Goal: Task Accomplishment & Management: Complete application form

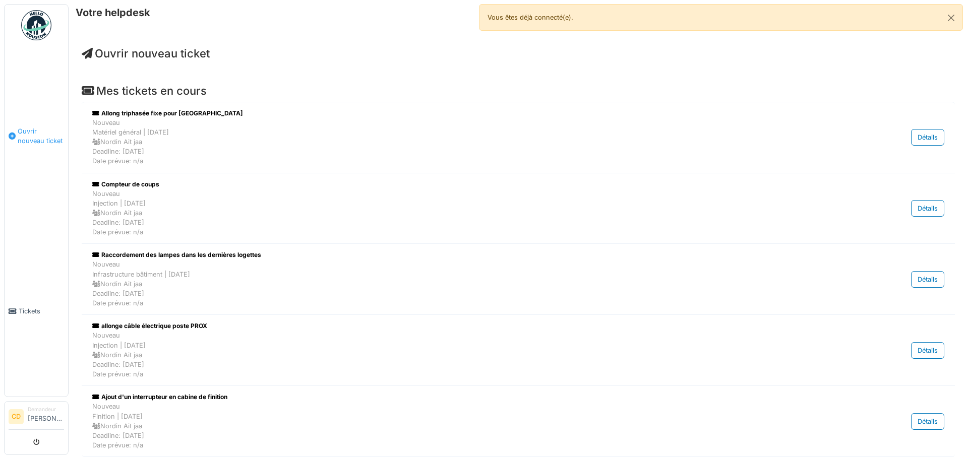
click at [26, 130] on span "Ouvrir nouveau ticket" at bounding box center [41, 136] width 46 height 19
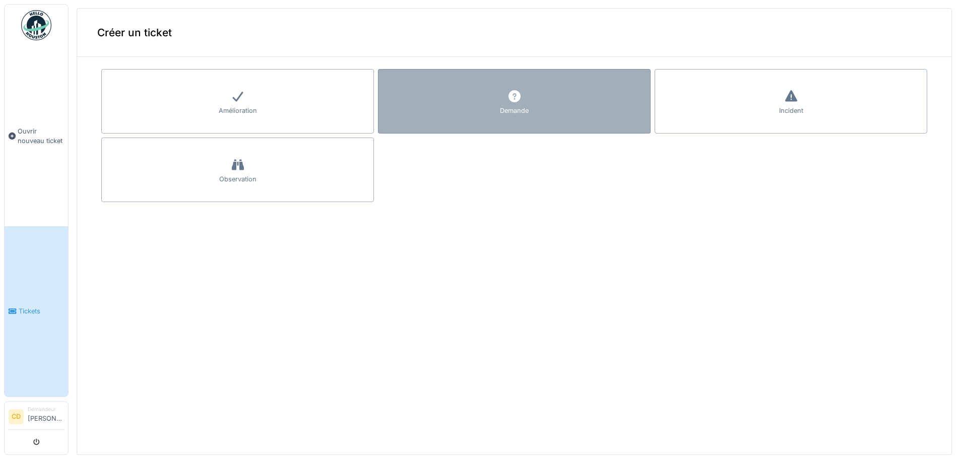
click at [511, 111] on div "Demande" at bounding box center [514, 111] width 29 height 10
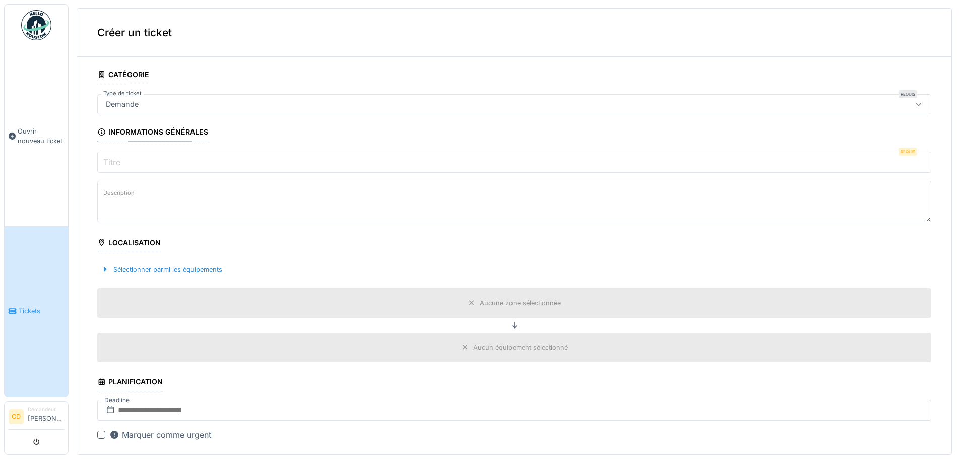
click at [167, 104] on div "Demande" at bounding box center [469, 104] width 734 height 11
click at [156, 101] on div "Demande" at bounding box center [469, 104] width 734 height 11
click at [124, 166] on input "Titre" at bounding box center [514, 162] width 834 height 21
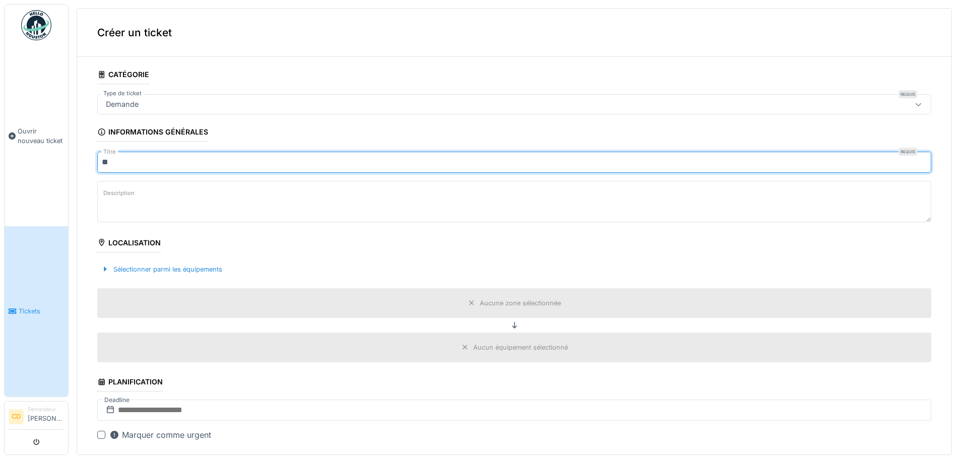
type input "*"
type input "**********"
click at [136, 194] on label "Description" at bounding box center [118, 193] width 35 height 13
click at [136, 194] on textarea "Description" at bounding box center [514, 201] width 834 height 41
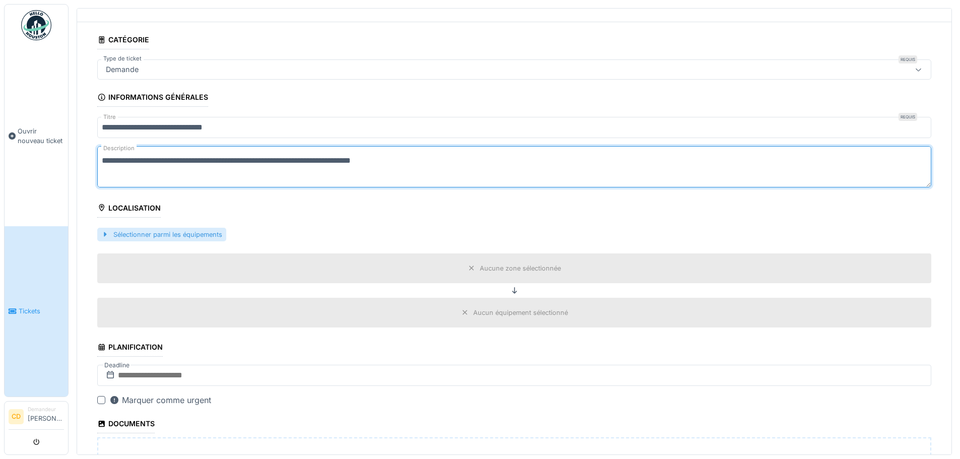
scroll to position [50, 0]
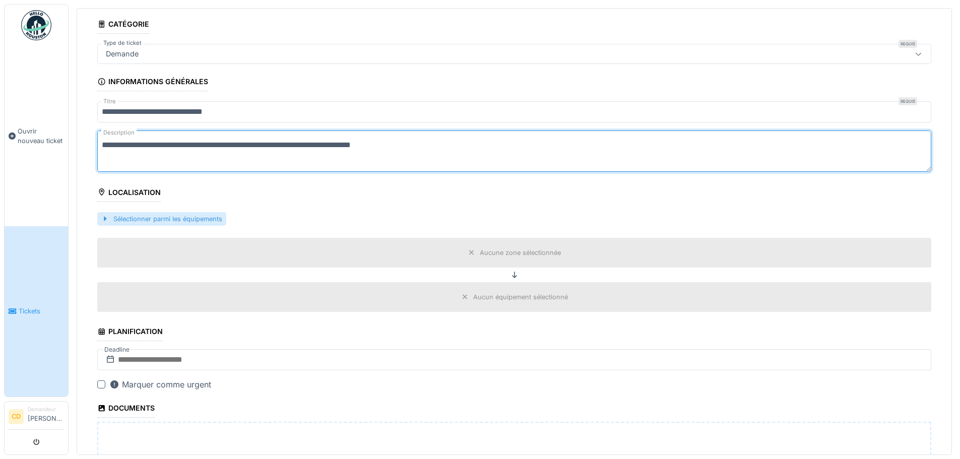
click at [165, 217] on div "Sélectionner parmi les équipements" at bounding box center [161, 219] width 129 height 14
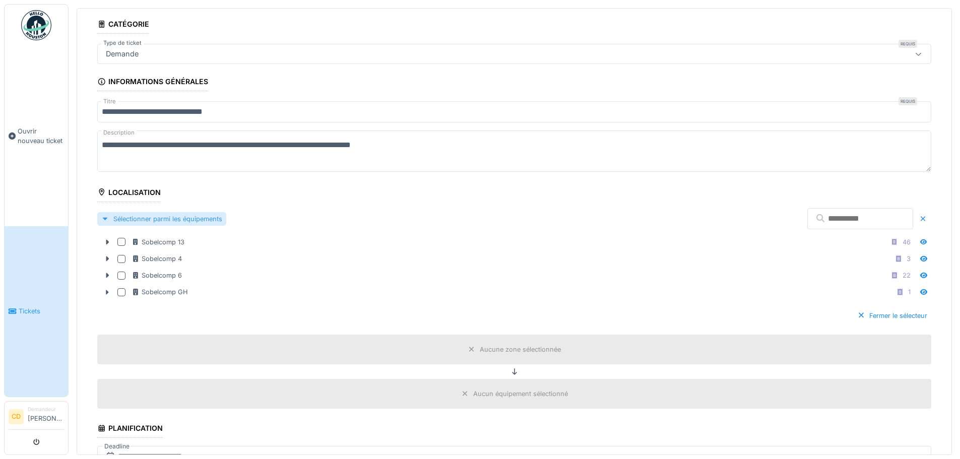
click at [190, 220] on div "Sélectionner parmi les équipements" at bounding box center [161, 219] width 129 height 14
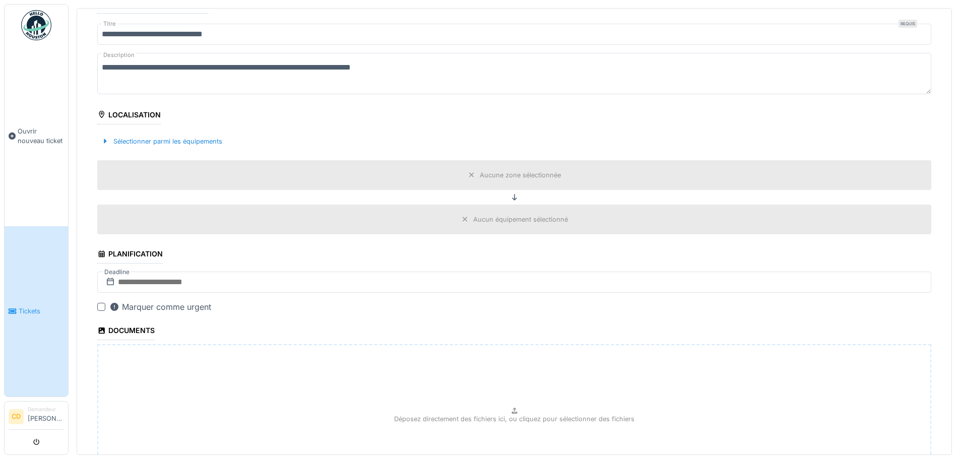
scroll to position [151, 0]
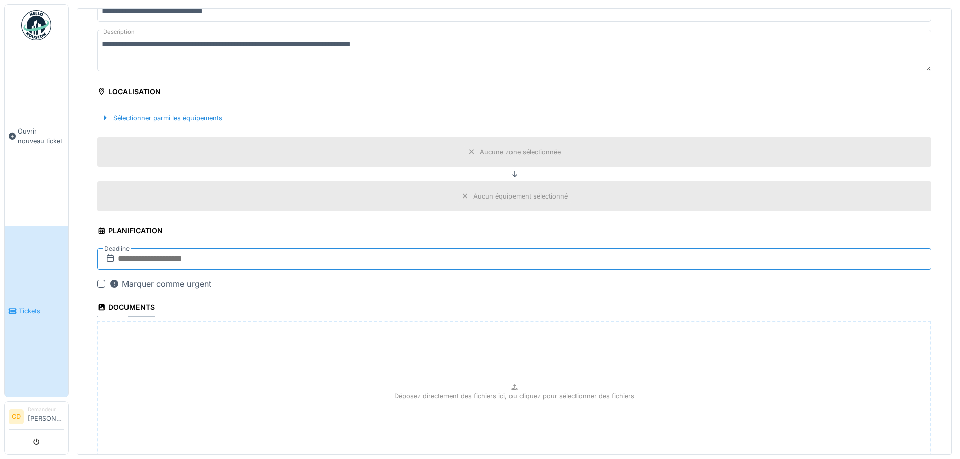
click at [161, 255] on input "text" at bounding box center [514, 258] width 834 height 21
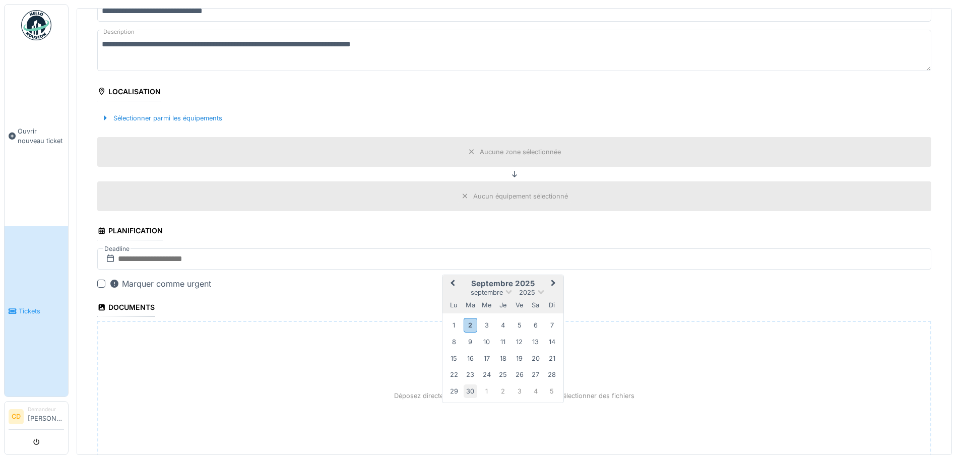
click at [466, 387] on div "30" at bounding box center [471, 392] width 14 height 14
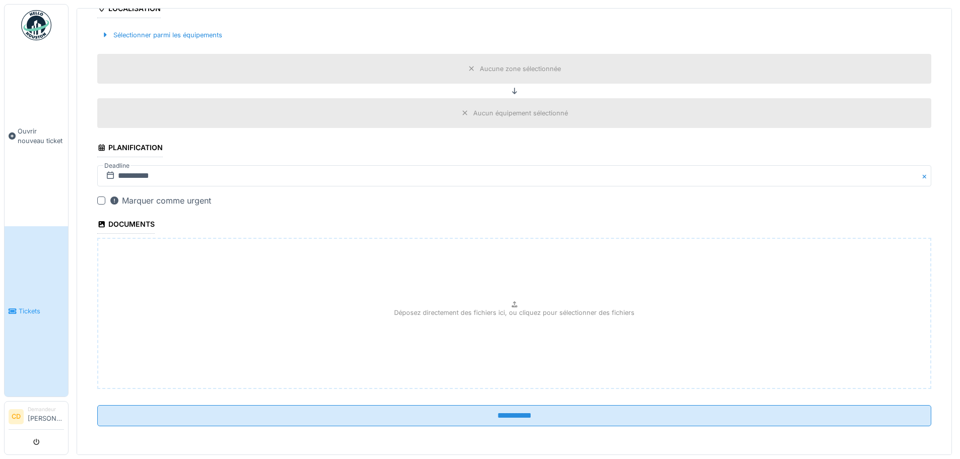
scroll to position [0, 0]
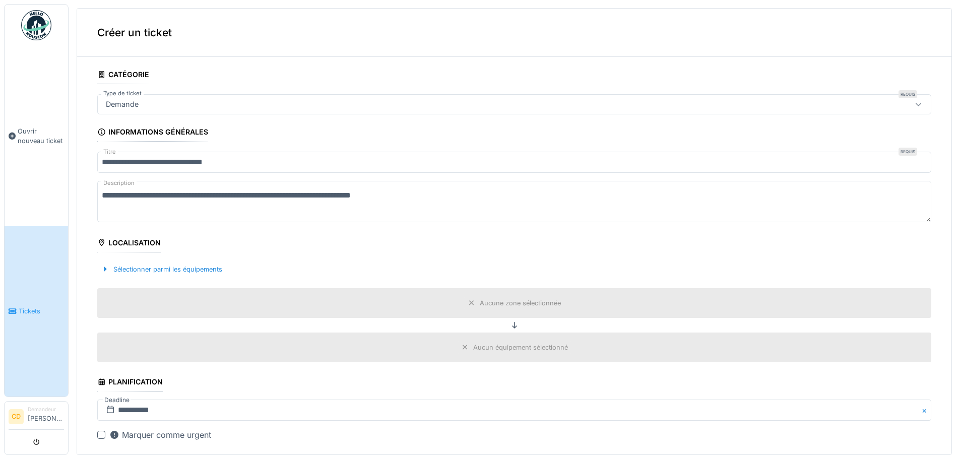
click at [459, 198] on textarea "**********" at bounding box center [514, 201] width 834 height 41
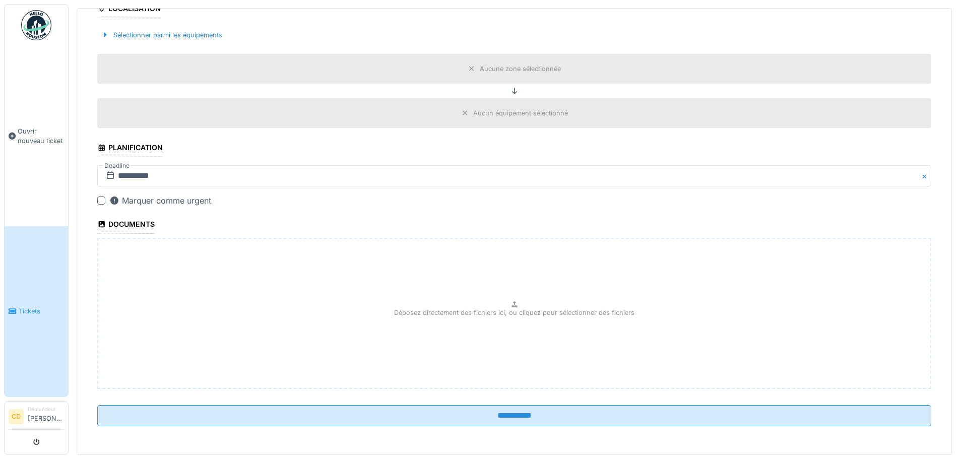
scroll to position [4, 0]
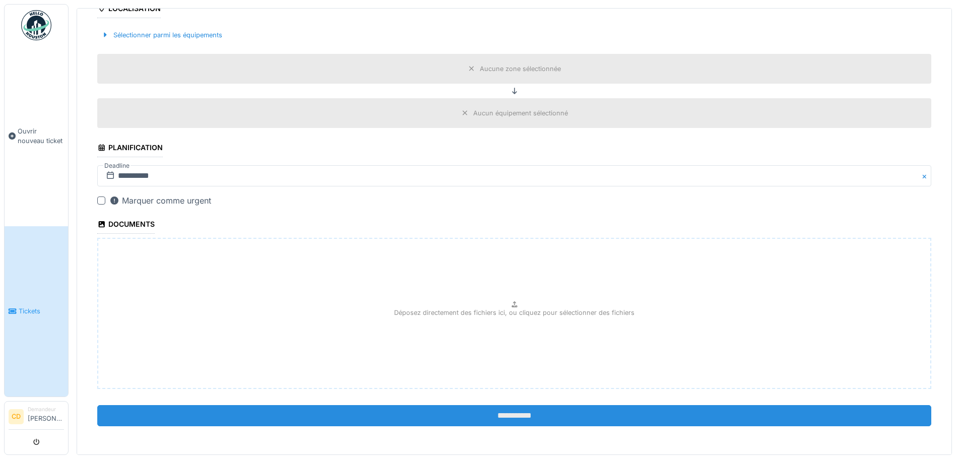
type textarea "**********"
drag, startPoint x: 385, startPoint y: 406, endPoint x: 391, endPoint y: 400, distance: 8.2
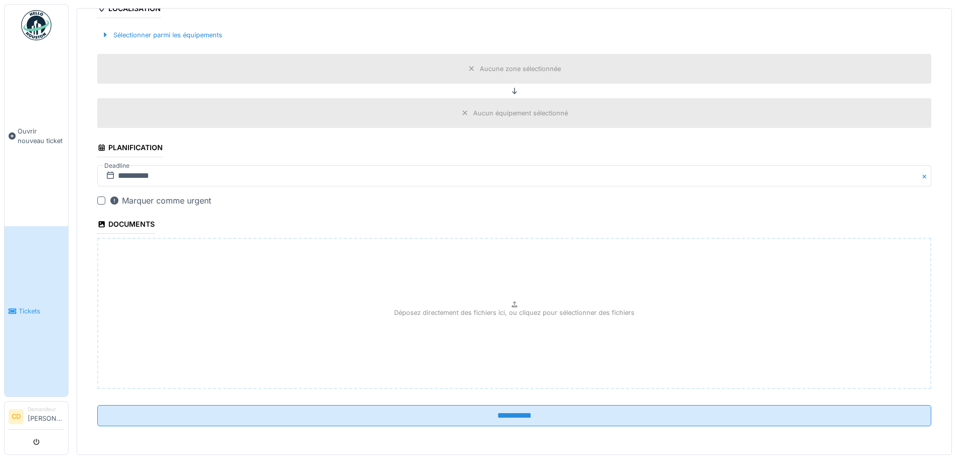
click at [385, 405] on input "**********" at bounding box center [514, 415] width 834 height 21
